Goal: Information Seeking & Learning: Learn about a topic

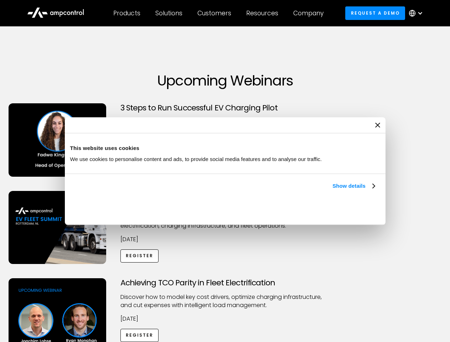
click at [332, 190] on link "Show details" at bounding box center [353, 186] width 42 height 9
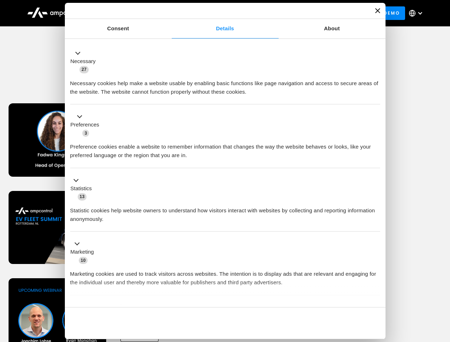
click at [375, 96] on div "Necessary cookies help make a website usable by enabling basic functions like p…" at bounding box center [225, 85] width 310 height 22
click at [442, 287] on div "Achieving TCO Parity in Fleet Electrification Discover how to model key cost dr…" at bounding box center [224, 334] width 447 height 112
click at [219, 13] on div "Customers" at bounding box center [214, 13] width 34 height 8
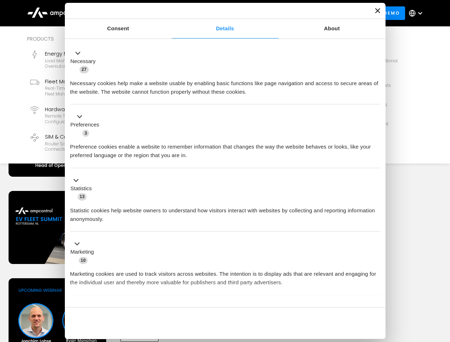
click at [126, 13] on div "Products" at bounding box center [126, 13] width 27 height 8
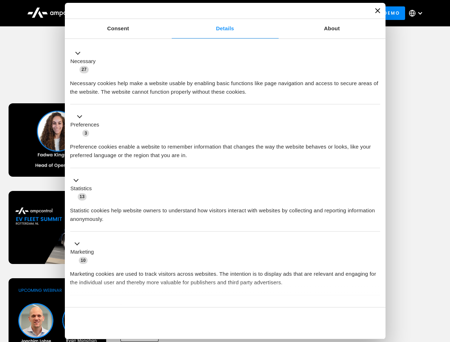
click at [169, 13] on div "Solutions" at bounding box center [168, 13] width 27 height 8
click at [215, 13] on div "Customers" at bounding box center [214, 13] width 34 height 8
click at [264, 13] on div "Resources" at bounding box center [262, 13] width 32 height 8
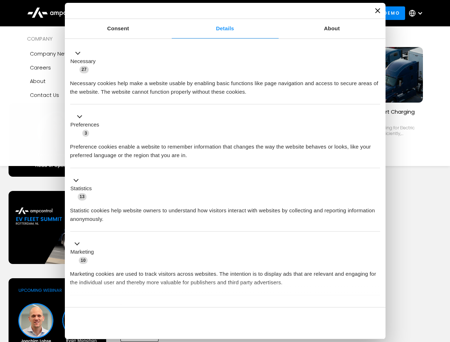
click at [311, 13] on div "Company" at bounding box center [308, 13] width 30 height 8
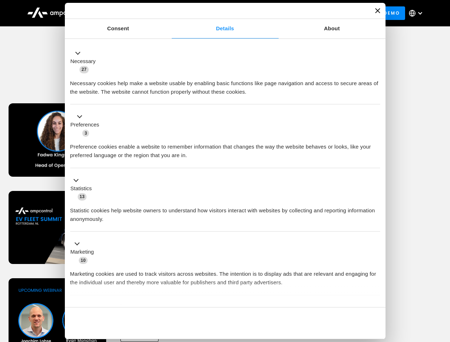
click at [417, 13] on div at bounding box center [420, 13] width 6 height 6
